Goal: Task Accomplishment & Management: Complete application form

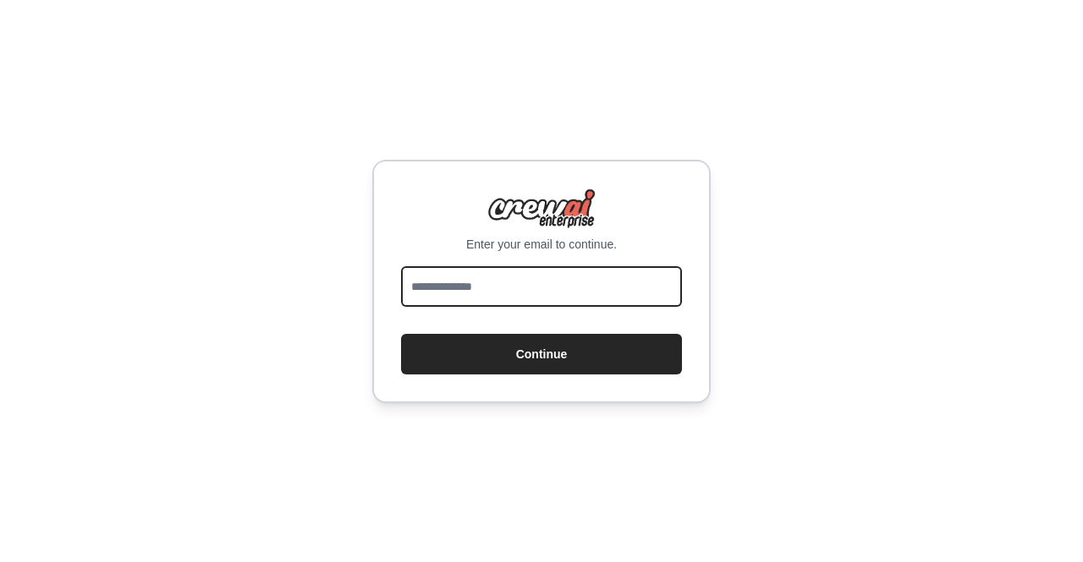
click at [555, 266] on input "email" at bounding box center [541, 286] width 281 height 41
type input "**********"
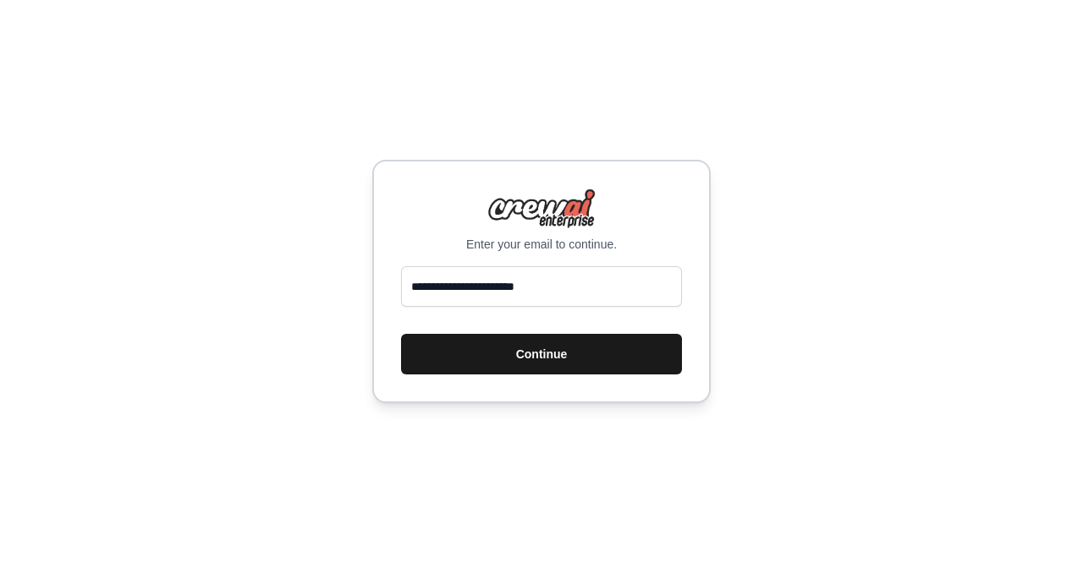
click at [523, 363] on button "Continue" at bounding box center [541, 354] width 281 height 41
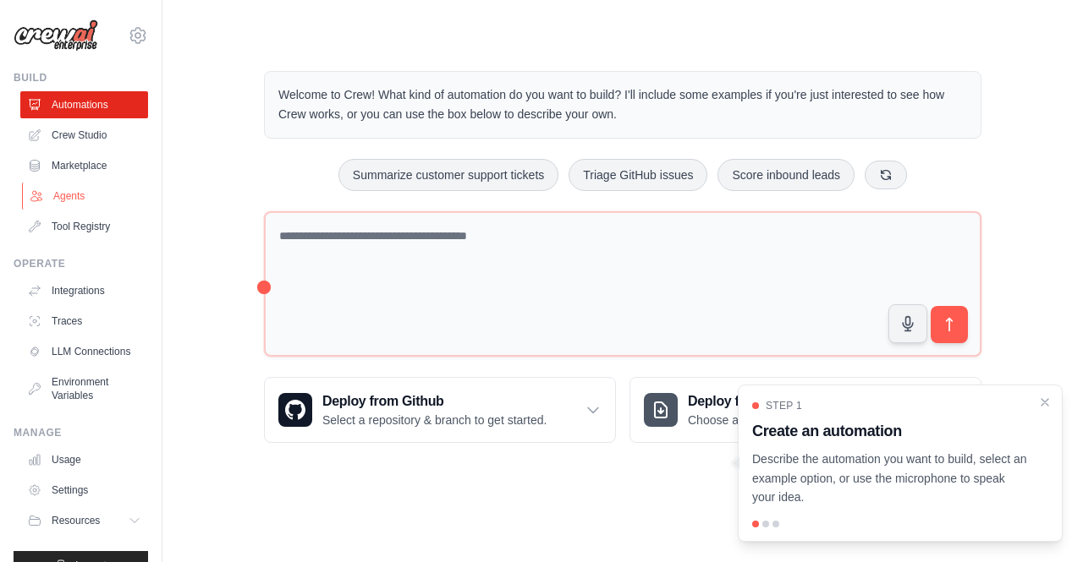
click at [57, 196] on link "Agents" at bounding box center [86, 196] width 128 height 27
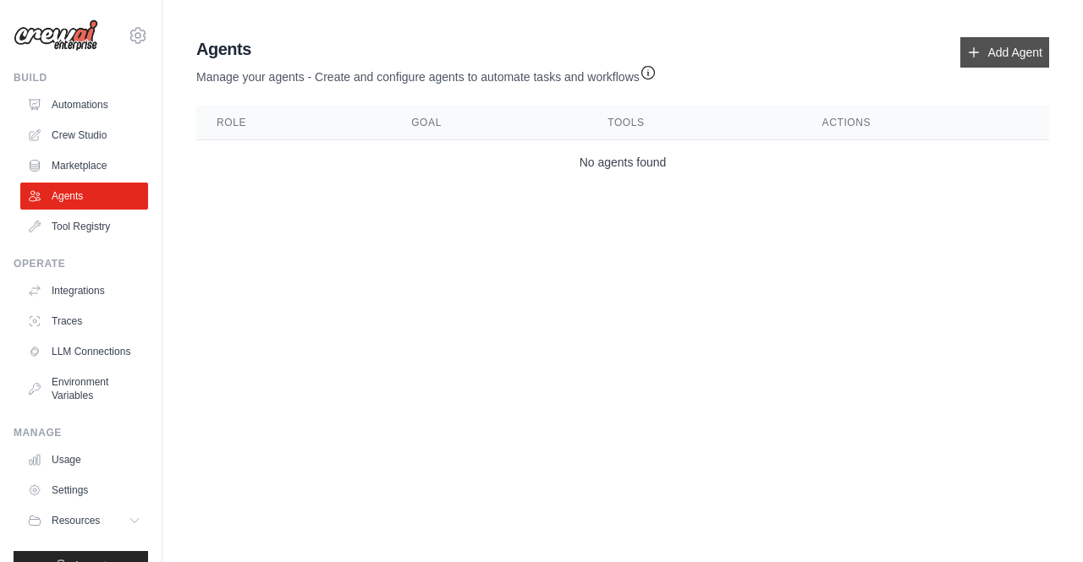
click at [985, 40] on link "Add Agent" at bounding box center [1004, 52] width 89 height 30
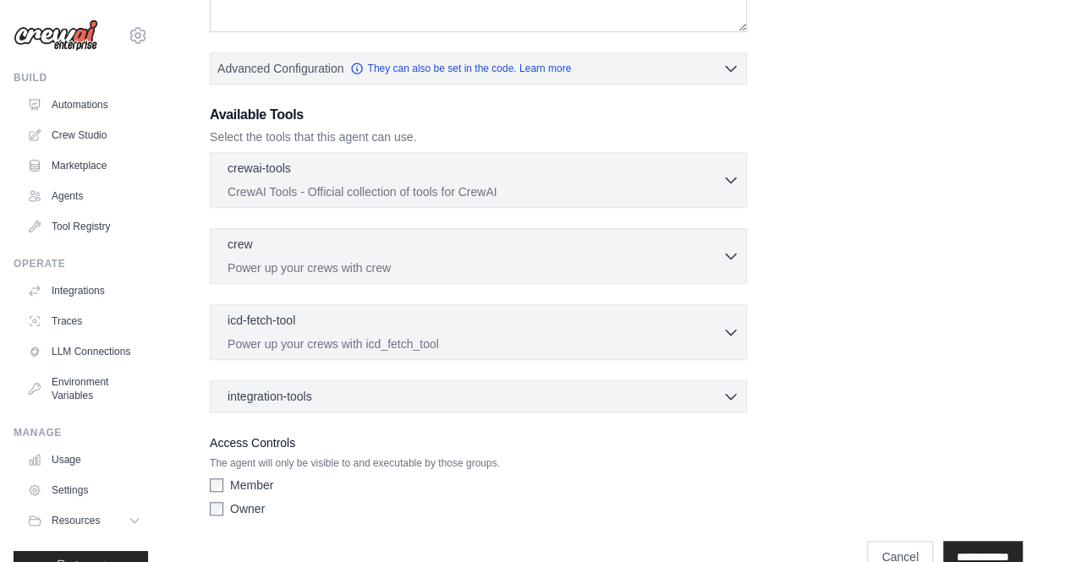
scroll to position [415, 0]
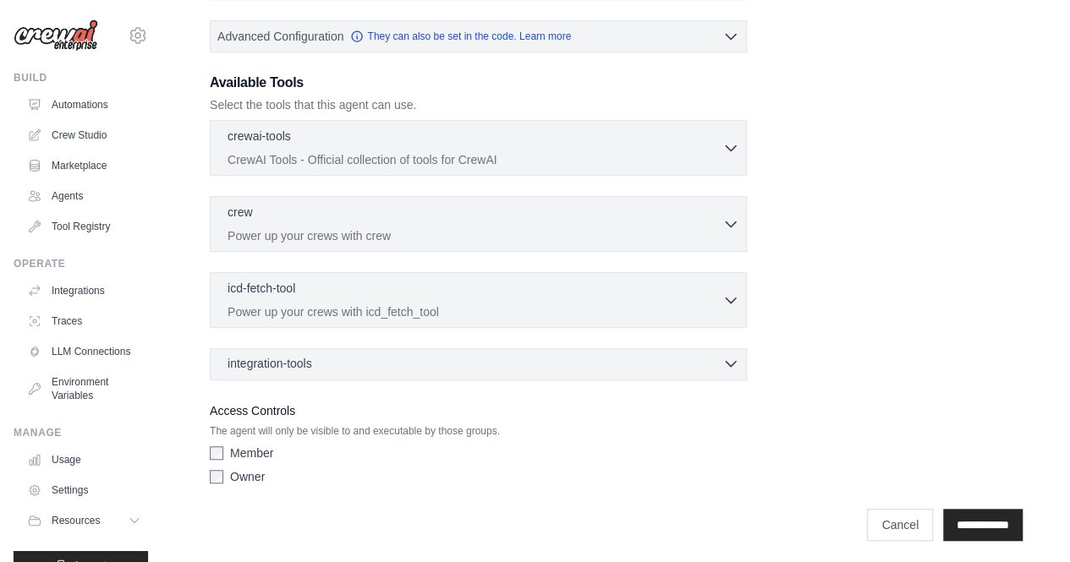
click at [363, 356] on div "integration-tools 0 selected" at bounding box center [484, 363] width 512 height 17
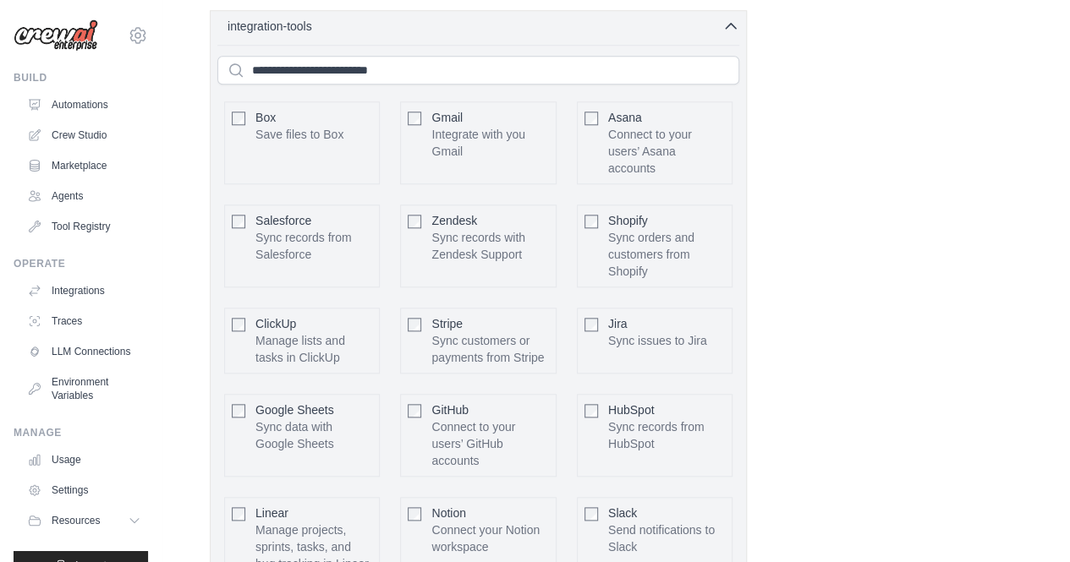
scroll to position [669, 0]
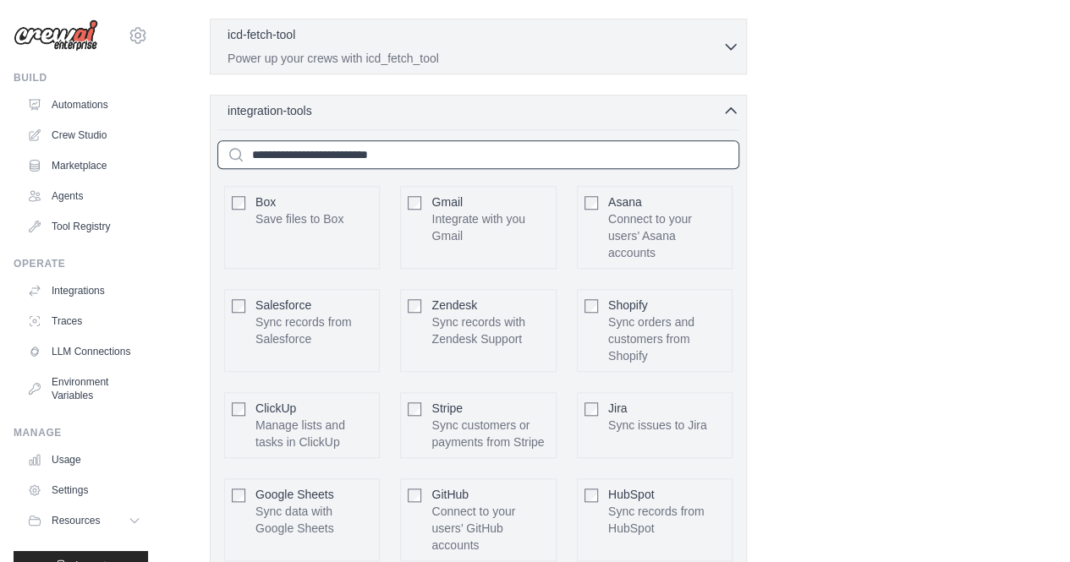
click at [429, 145] on input "text" at bounding box center [478, 154] width 522 height 29
click at [712, 104] on div "integration-tools 0 selected" at bounding box center [484, 109] width 512 height 17
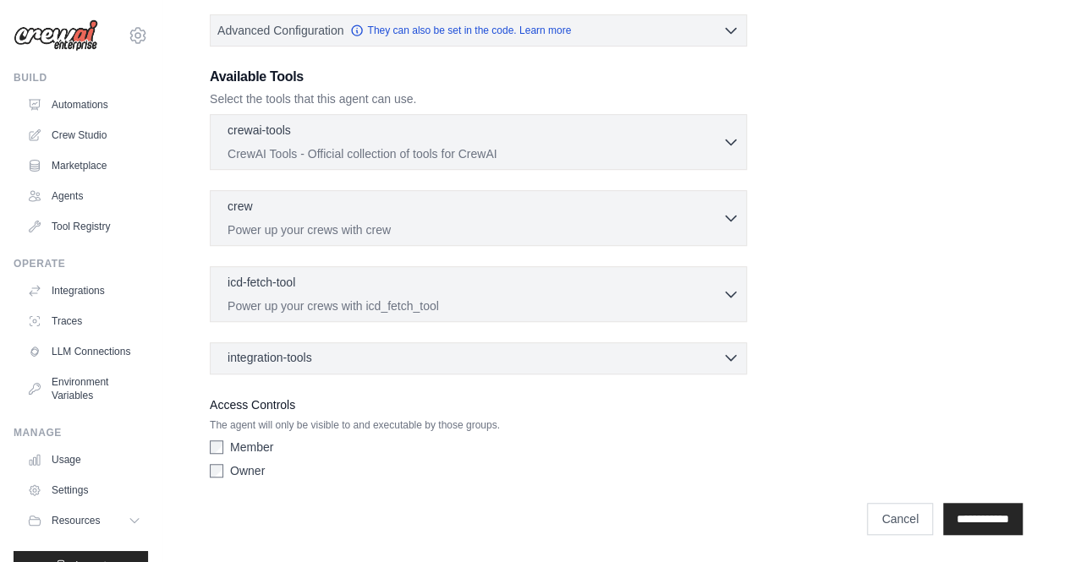
scroll to position [415, 0]
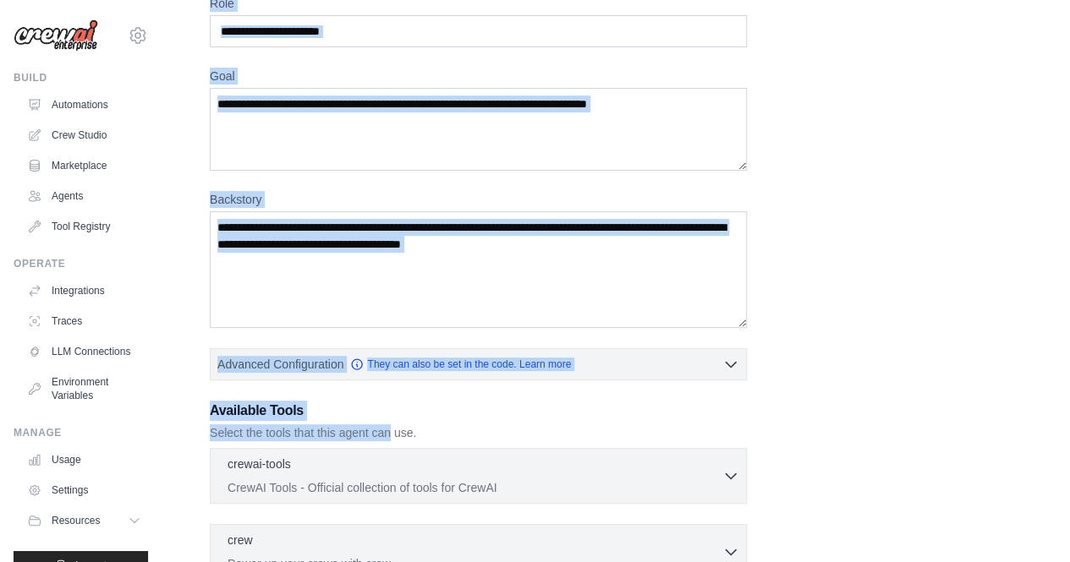
scroll to position [415, 0]
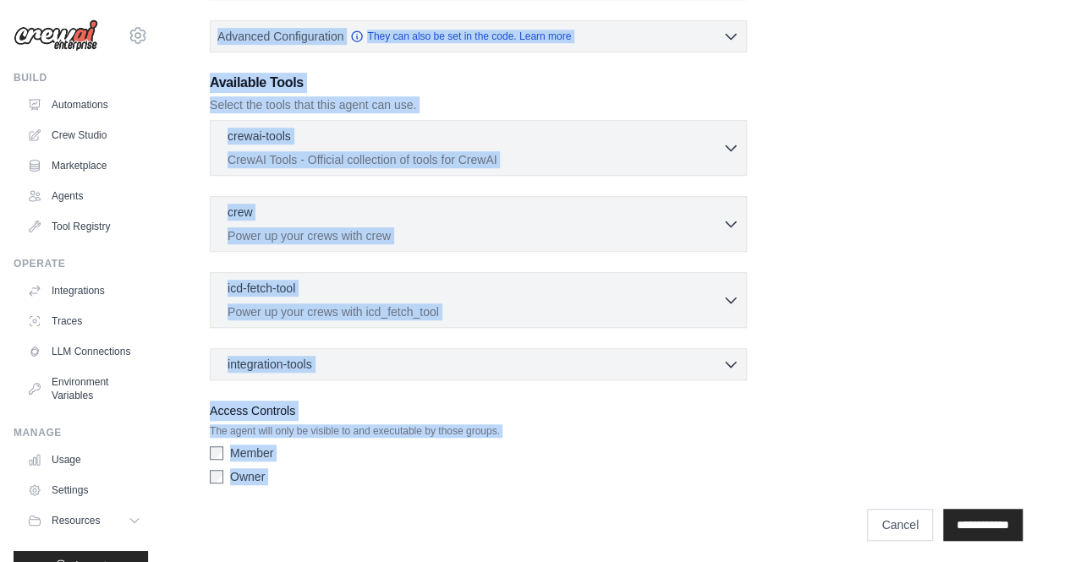
drag, startPoint x: 187, startPoint y: 29, endPoint x: 386, endPoint y: 459, distance: 474.2
click at [389, 475] on div "New Agent Role Goal Backstory Advanced Configuration They can also be set in th…" at bounding box center [616, 77] width 908 height 950
copy div "New Agent Role Goal Backstory Advanced Configuration They can also be set in th…"
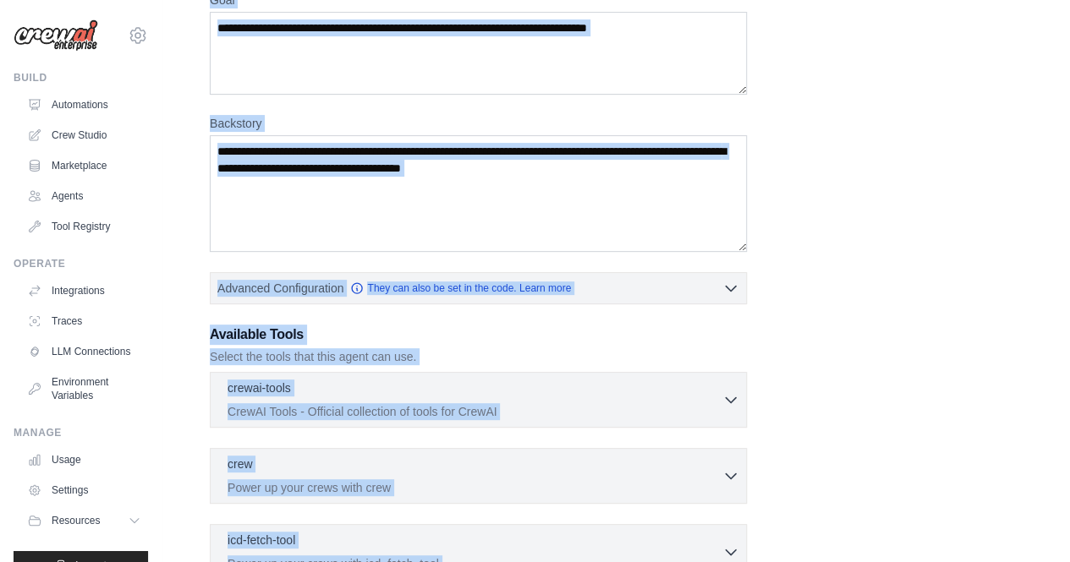
scroll to position [0, 0]
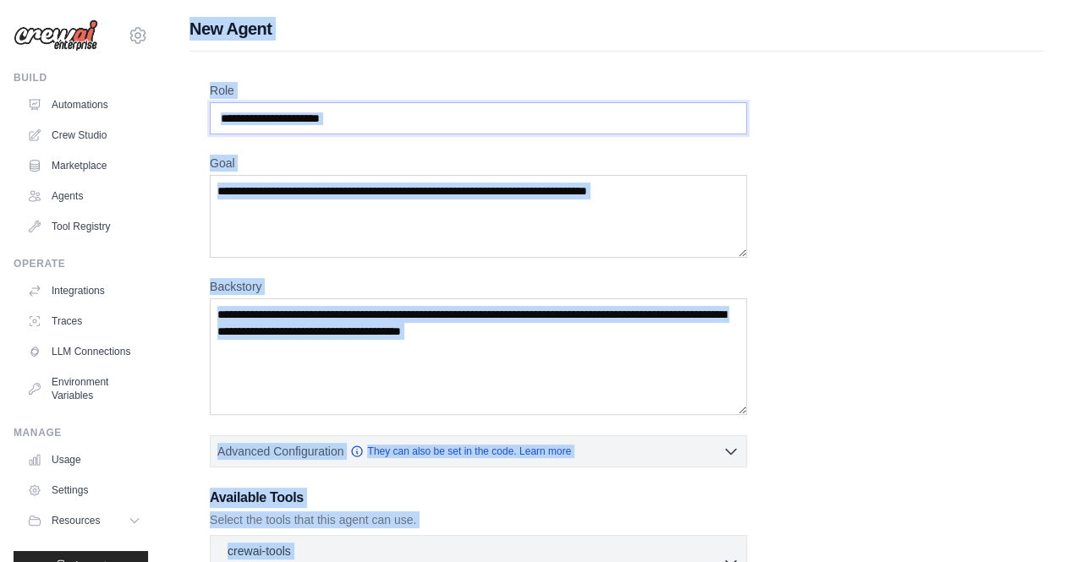
click at [577, 128] on input "Role" at bounding box center [478, 118] width 537 height 32
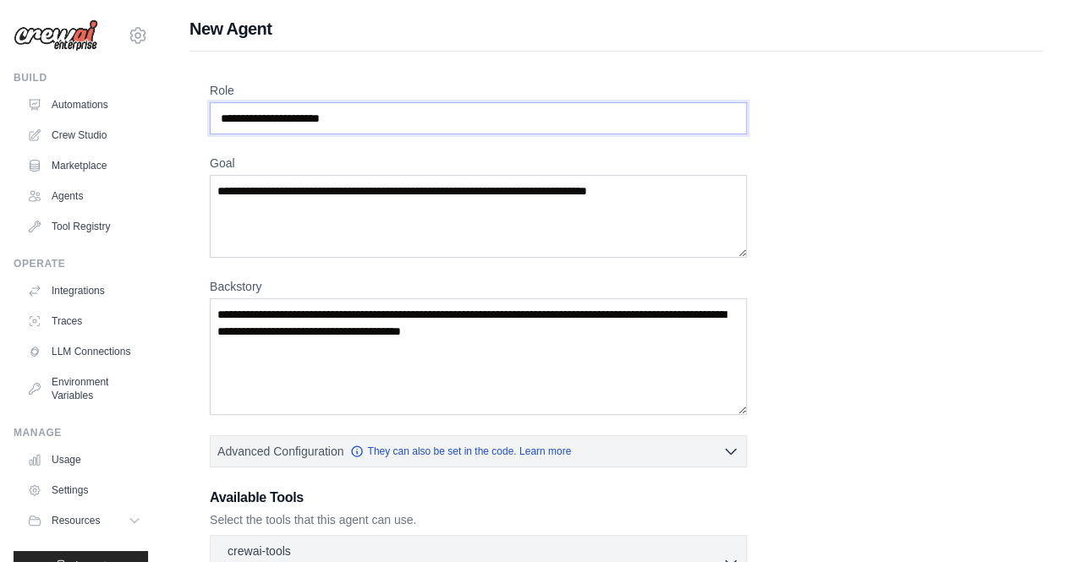
drag, startPoint x: 507, startPoint y: 121, endPoint x: 370, endPoint y: 121, distance: 137.0
click at [374, 121] on input "Role" at bounding box center [478, 118] width 537 height 32
drag, startPoint x: 352, startPoint y: 123, endPoint x: 309, endPoint y: 122, distance: 43.2
click at [237, 126] on input "Role" at bounding box center [478, 118] width 537 height 32
click at [315, 122] on input "Role" at bounding box center [478, 118] width 537 height 32
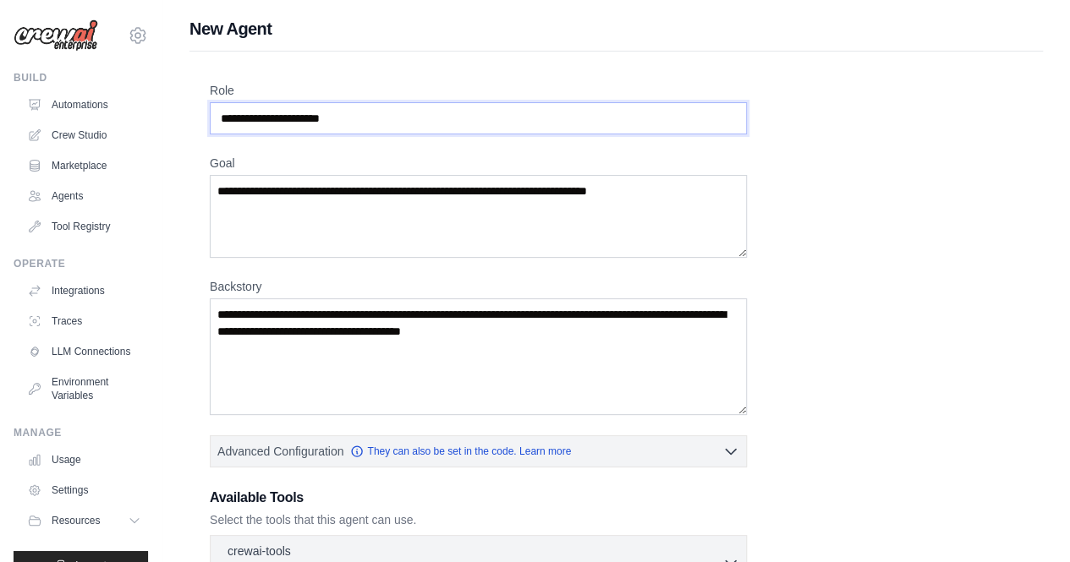
click at [394, 119] on input "Role" at bounding box center [478, 118] width 537 height 32
type input "*"
click at [572, 124] on input "Role" at bounding box center [478, 118] width 537 height 32
paste input "**********"
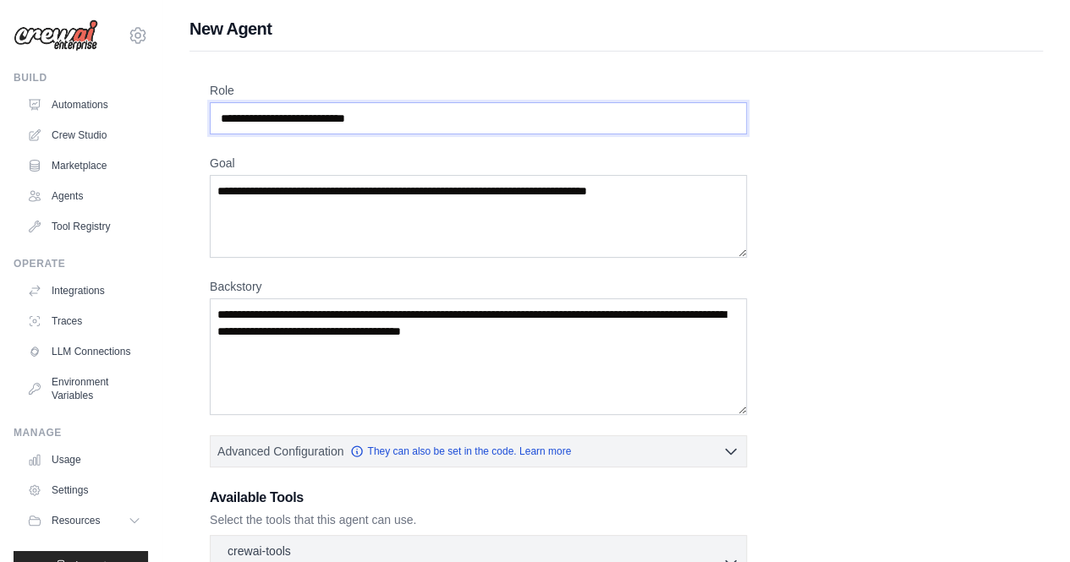
type input "**********"
click at [254, 202] on textarea "Goal" at bounding box center [478, 216] width 537 height 83
drag, startPoint x: 690, startPoint y: 198, endPoint x: 308, endPoint y: 199, distance: 382.3
click at [308, 199] on textarea "Goal" at bounding box center [478, 216] width 537 height 83
paste textarea "**********"
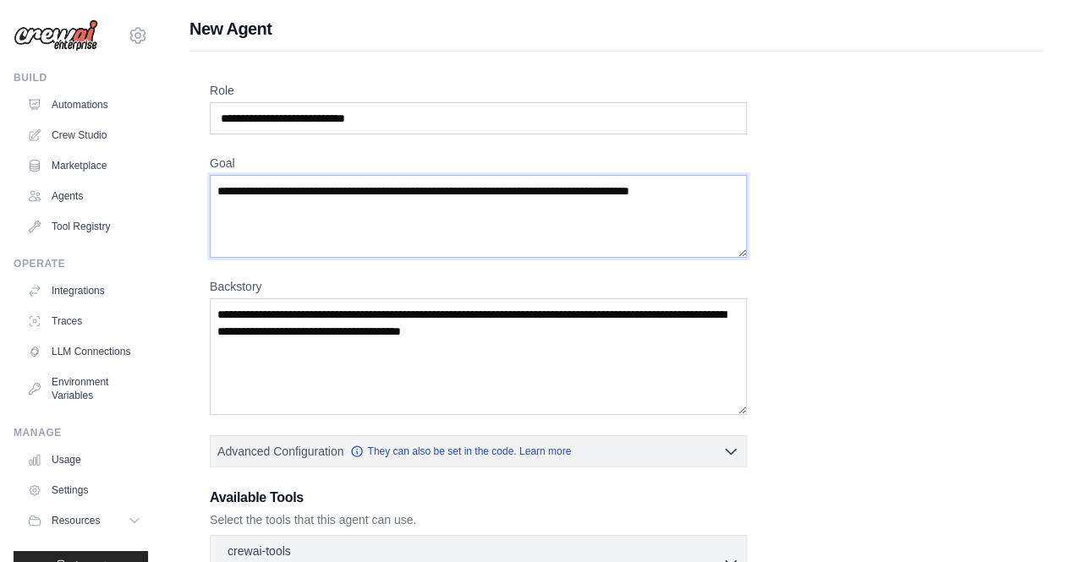
type textarea "**********"
click at [282, 312] on textarea "Backstory" at bounding box center [478, 357] width 537 height 117
paste textarea "**********"
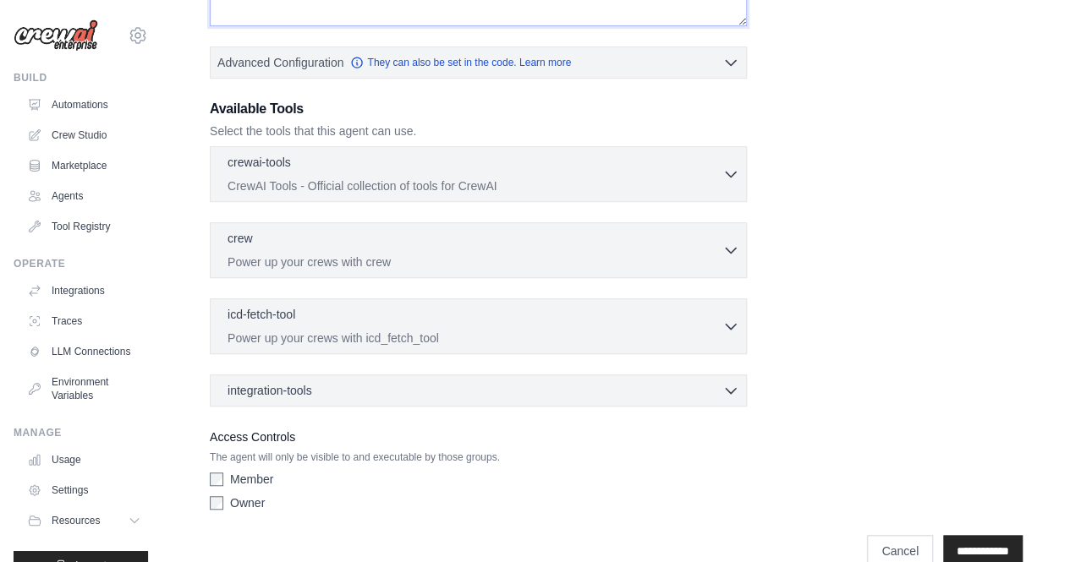
scroll to position [415, 0]
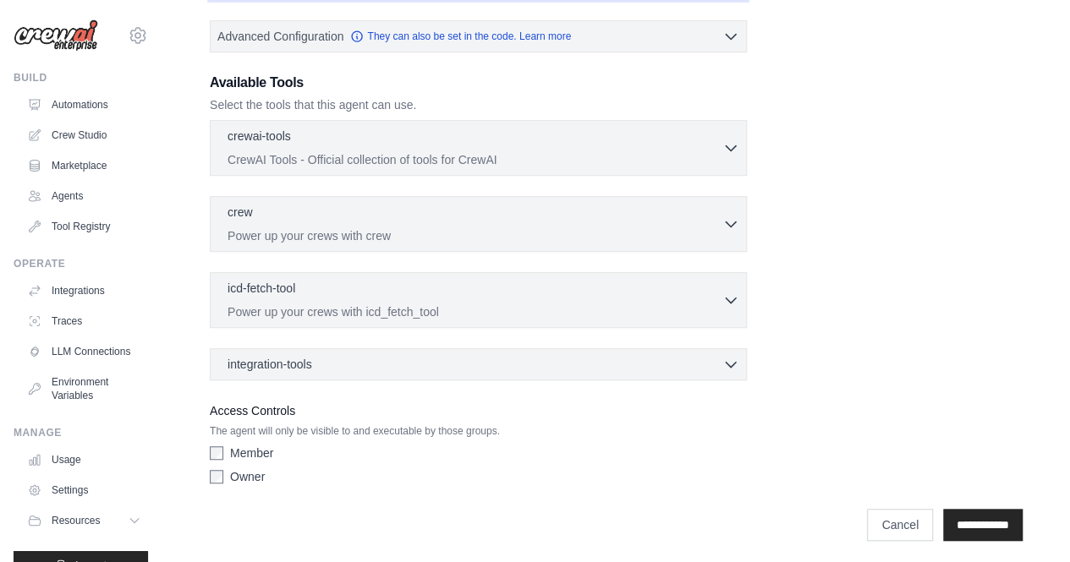
type textarea "**********"
click at [384, 160] on p "CrewAI Tools - Official collection of tools for CrewAI" at bounding box center [475, 159] width 495 height 17
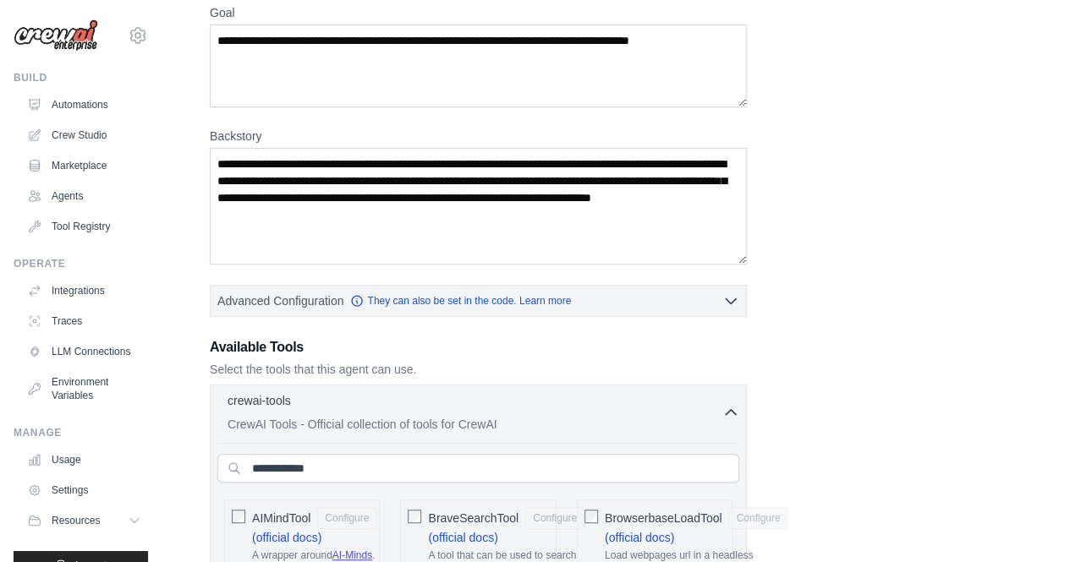
scroll to position [254, 0]
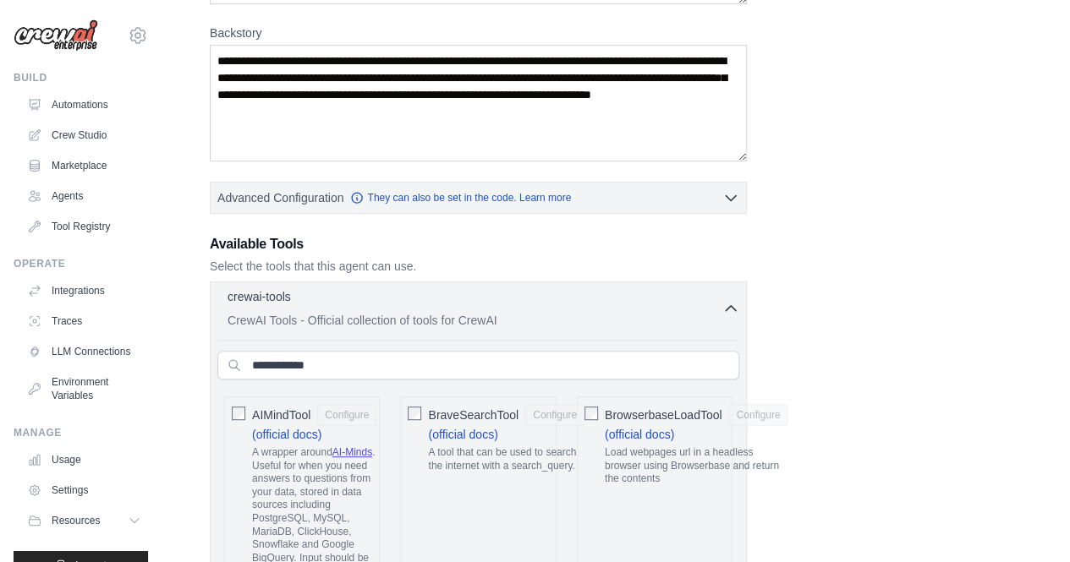
click at [284, 294] on p "crewai-tools" at bounding box center [259, 296] width 63 height 17
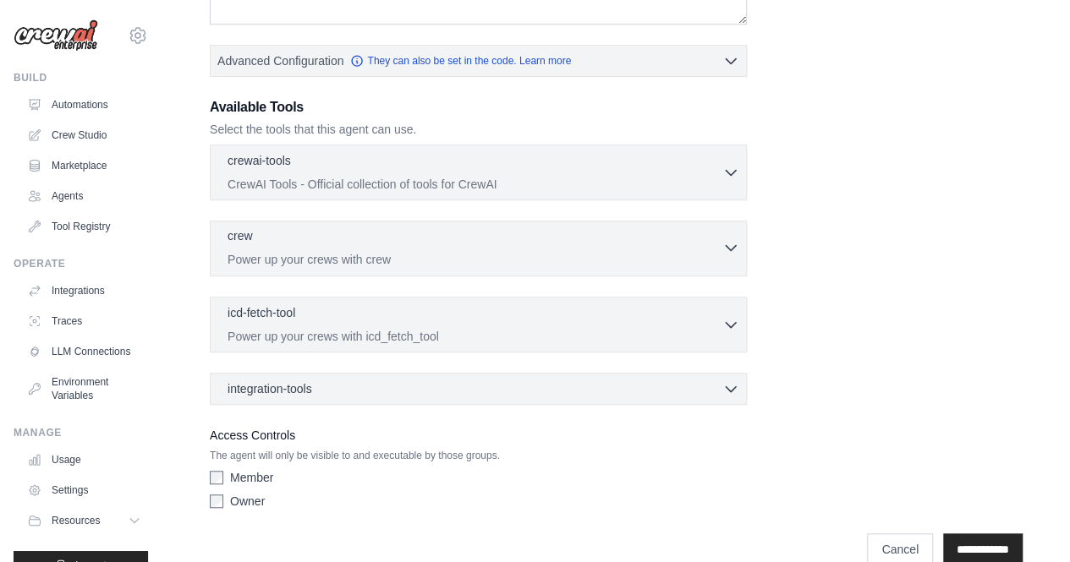
scroll to position [415, 0]
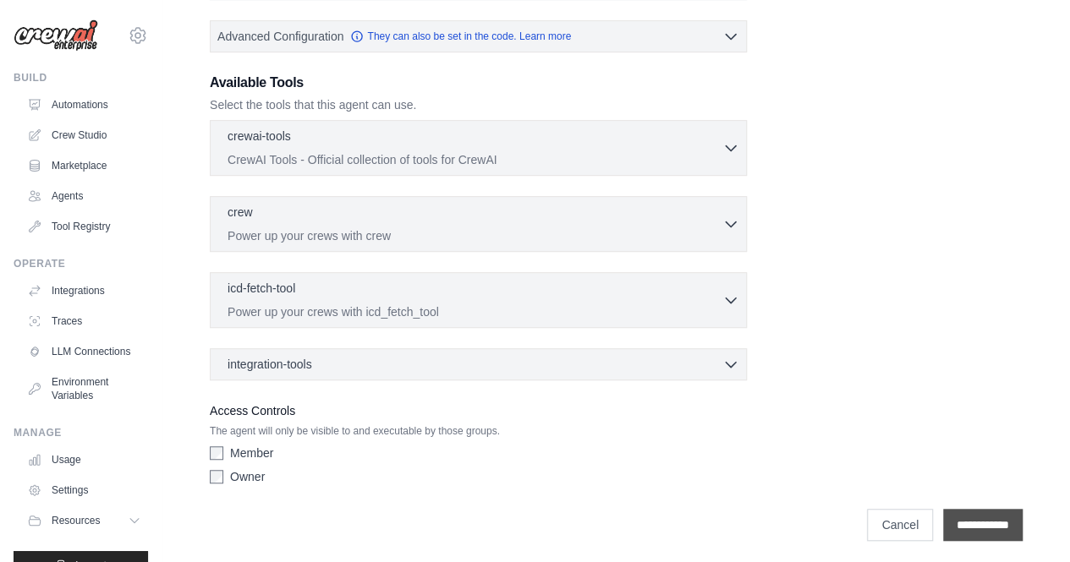
click at [946, 518] on input "**********" at bounding box center [983, 525] width 80 height 32
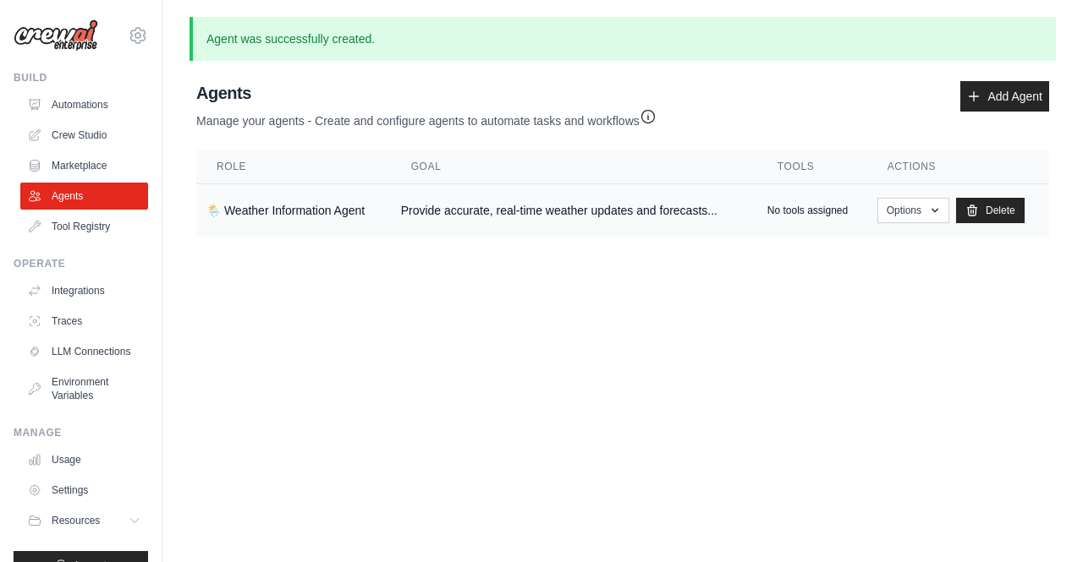
click at [591, 204] on td "Provide accurate, real-time weather updates and forecasts..." at bounding box center [574, 210] width 366 height 53
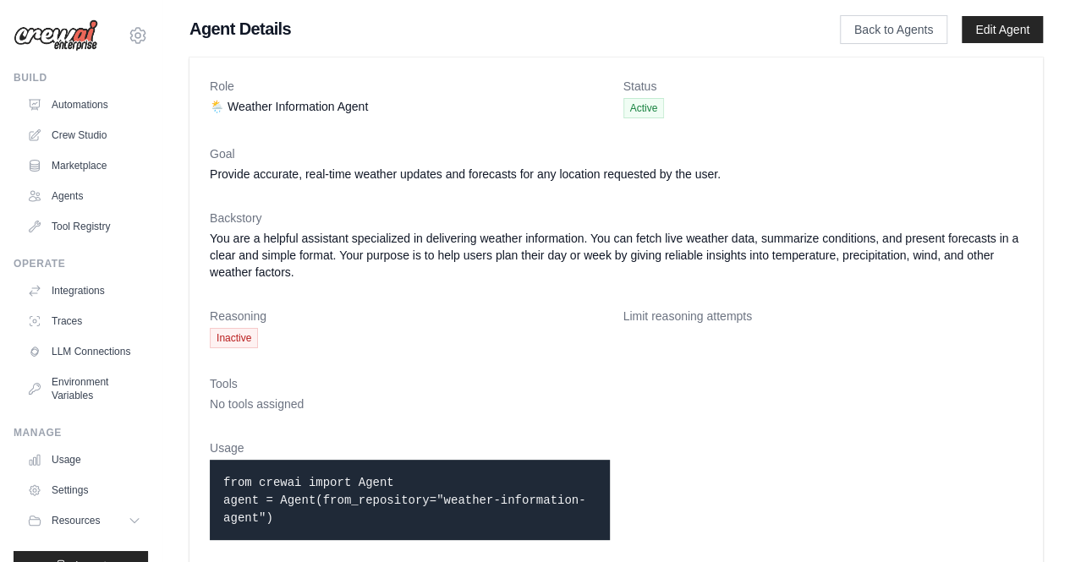
scroll to position [25, 0]
